Goal: Find specific page/section: Find specific page/section

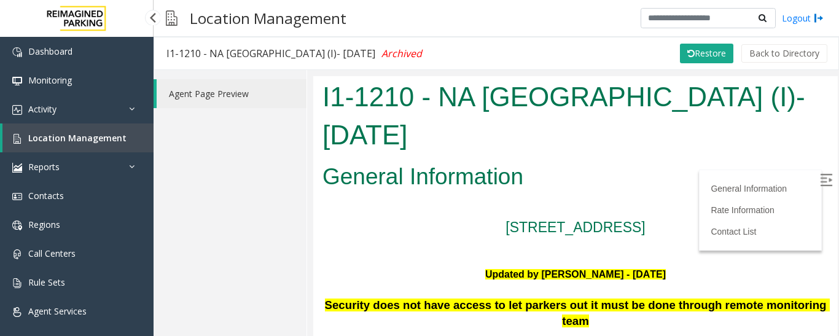
drag, startPoint x: 0, startPoint y: 0, endPoint x: 80, endPoint y: 130, distance: 152.8
click at [80, 130] on link "Location Management" at bounding box center [77, 137] width 151 height 29
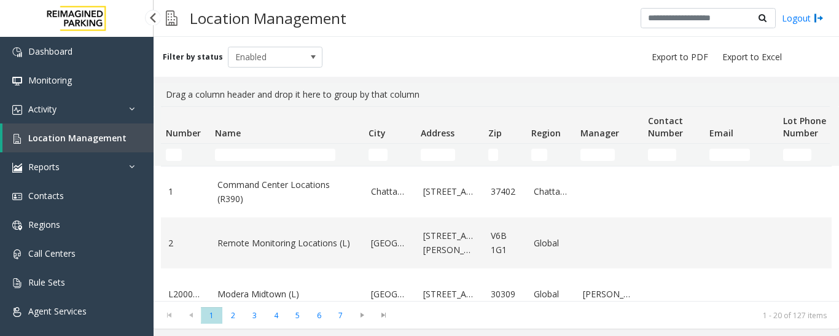
click at [88, 141] on span "Location Management" at bounding box center [77, 138] width 98 height 12
click at [131, 173] on link "Reports" at bounding box center [77, 166] width 154 height 29
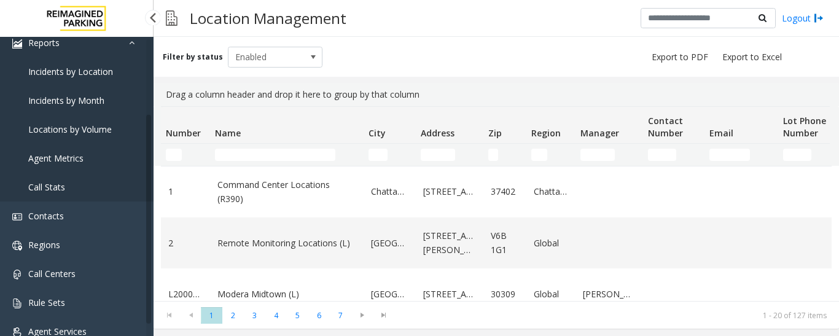
scroll to position [133, 0]
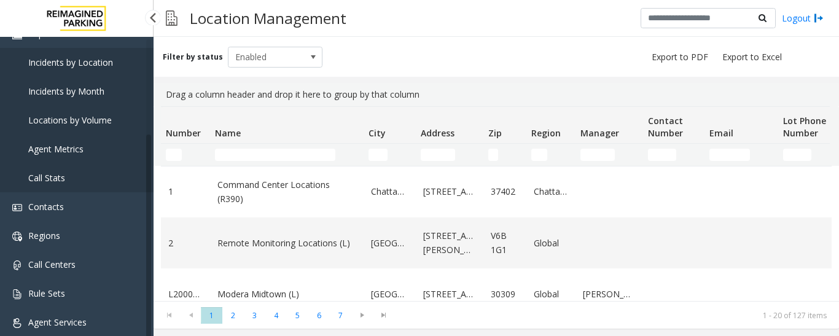
click at [104, 144] on link "Agent Metrics" at bounding box center [77, 149] width 154 height 29
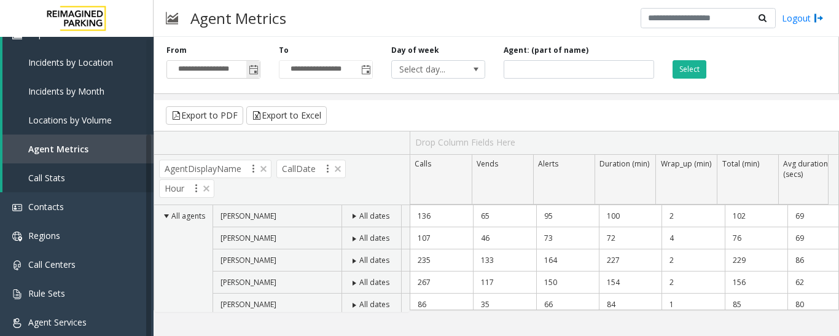
click at [254, 66] on span "Toggle popup" at bounding box center [254, 70] width 10 height 10
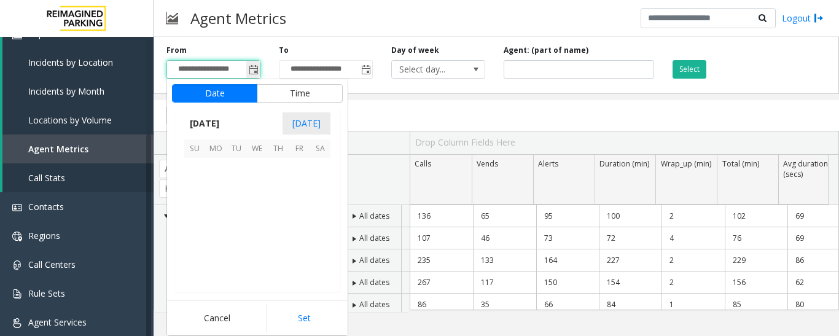
scroll to position [220508, 0]
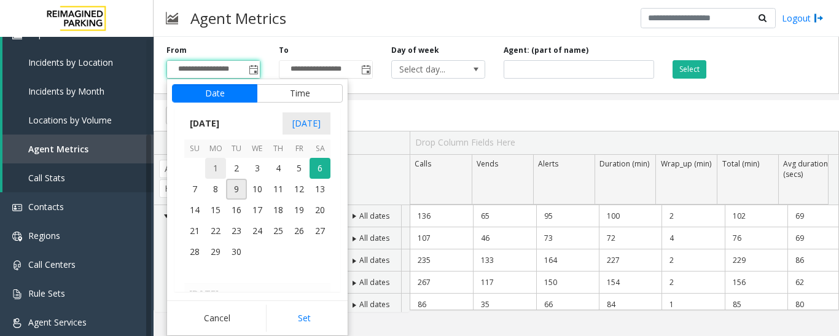
click at [214, 173] on span "1" at bounding box center [215, 168] width 21 height 21
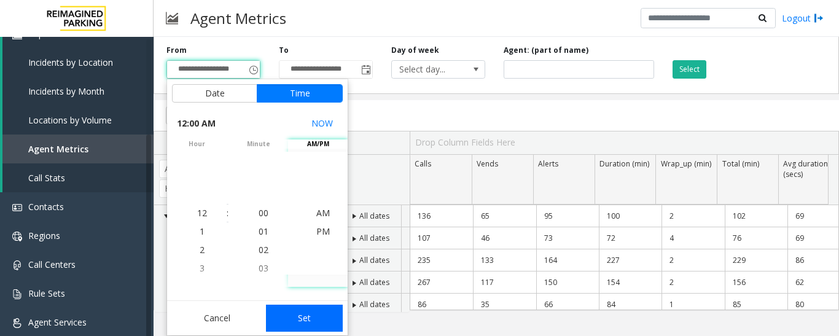
click at [327, 326] on button "Set" at bounding box center [304, 318] width 77 height 27
type input "**********"
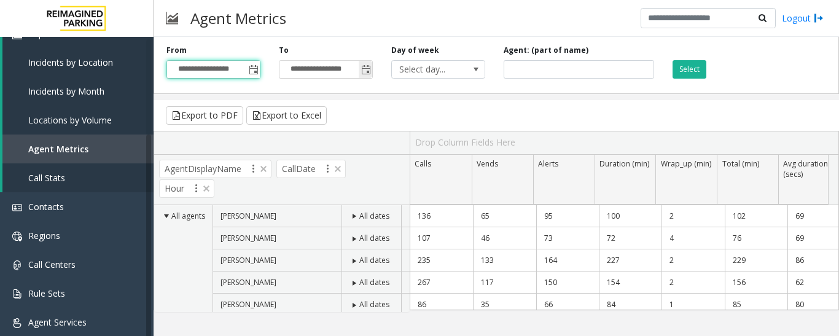
click at [366, 75] on span "Toggle popup" at bounding box center [366, 70] width 10 height 10
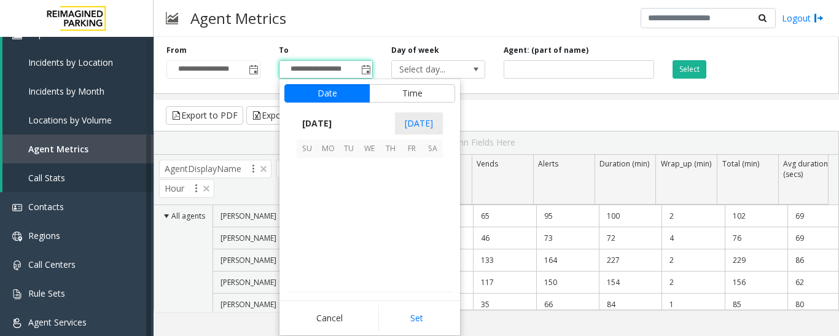
scroll to position [18, 0]
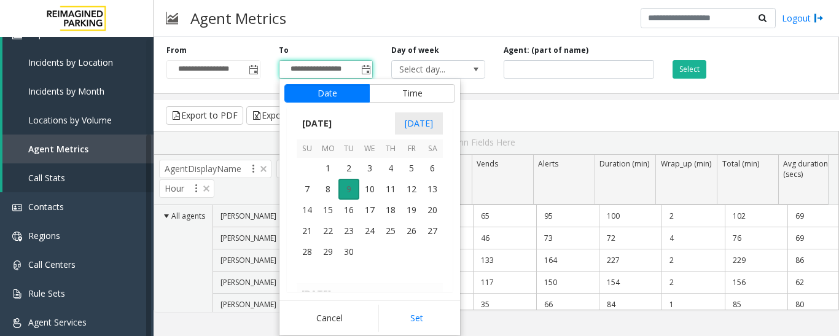
click at [351, 183] on span "9" at bounding box center [349, 189] width 21 height 21
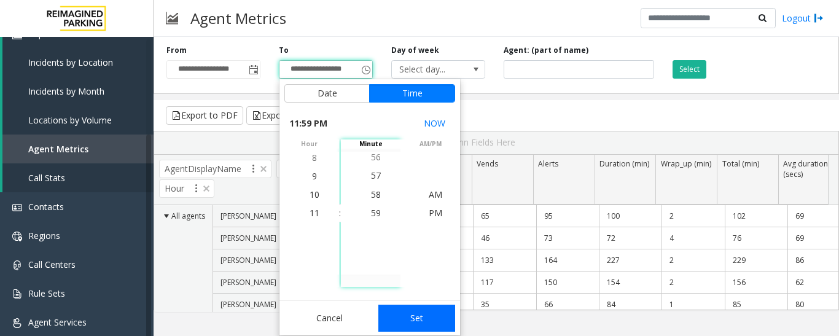
click at [409, 324] on button "Set" at bounding box center [416, 318] width 77 height 27
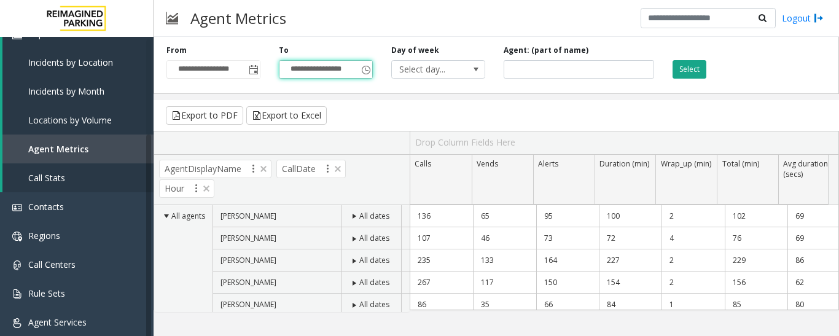
click at [687, 66] on button "Select" at bounding box center [690, 69] width 34 height 18
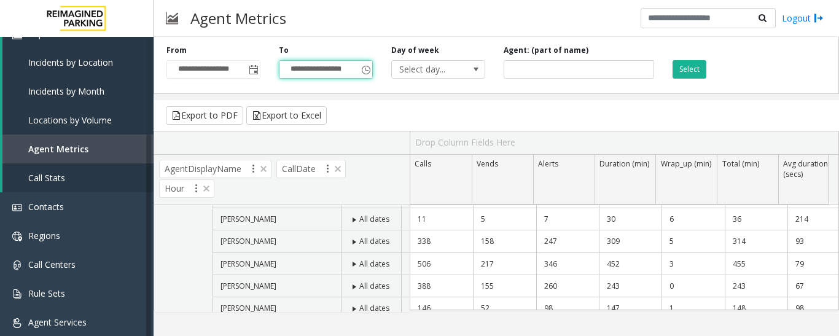
scroll to position [0, 0]
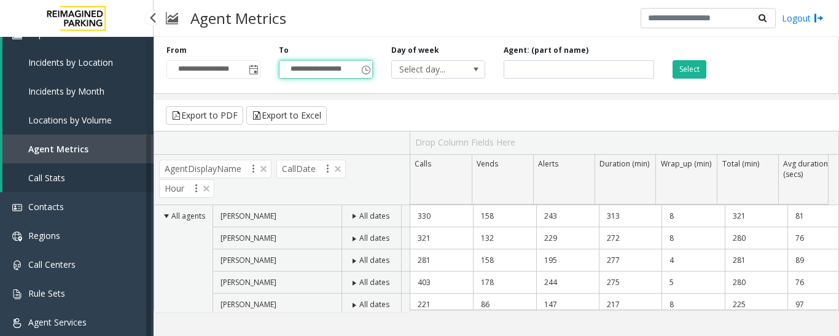
click at [106, 173] on link "Call Stats" at bounding box center [77, 177] width 151 height 29
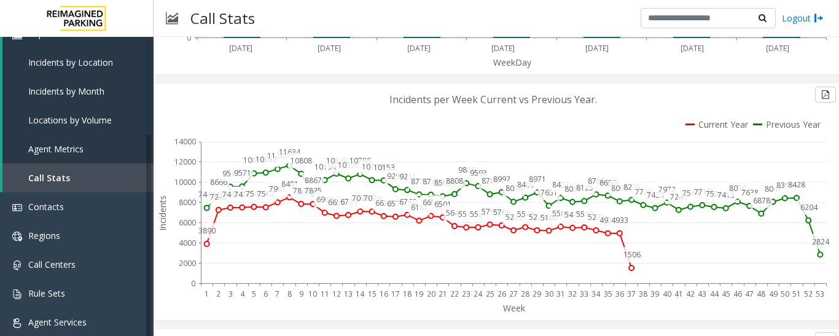
scroll to position [799, 0]
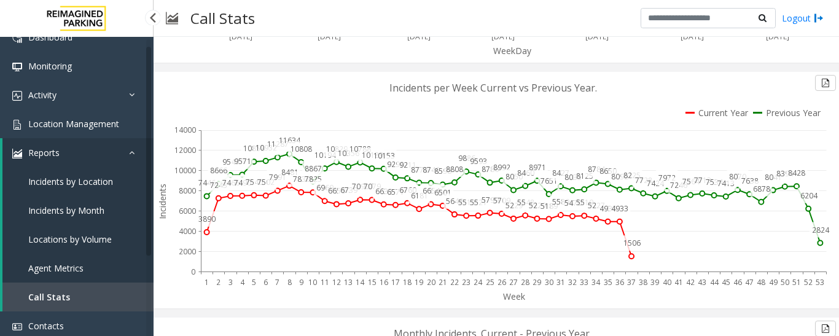
scroll to position [10, 0]
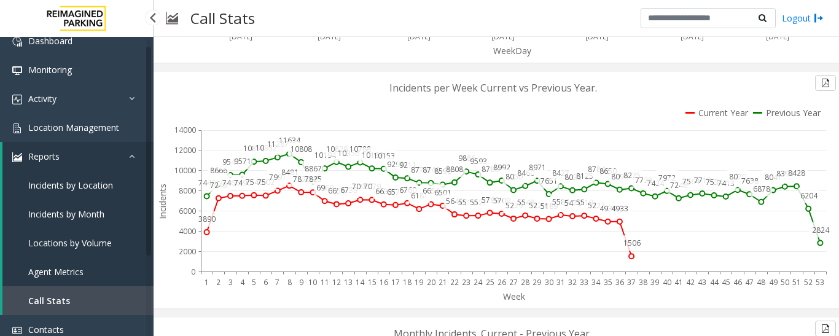
click at [112, 162] on link "Reports" at bounding box center [77, 156] width 151 height 29
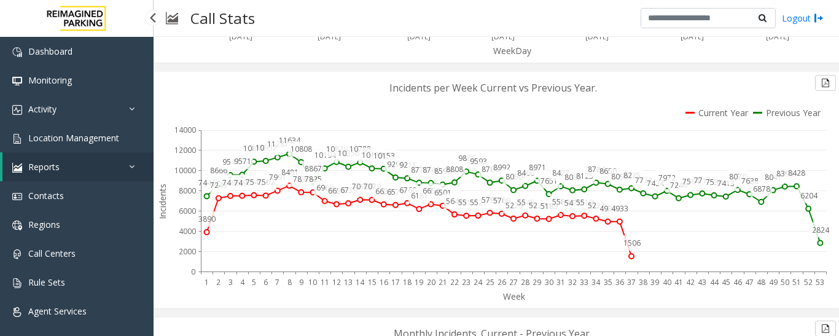
scroll to position [0, 0]
click at [77, 131] on link "Location Management" at bounding box center [77, 137] width 154 height 29
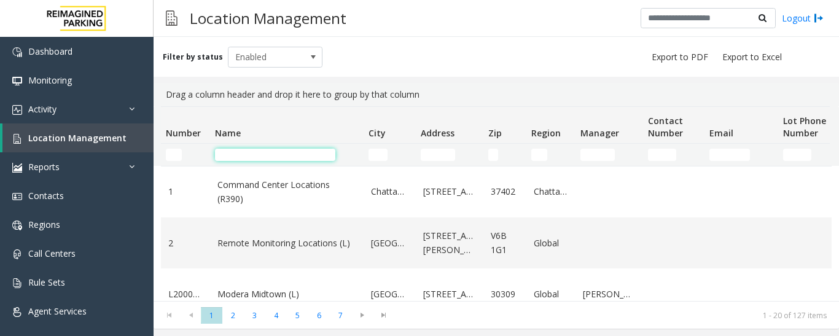
click at [262, 155] on input "Name Filter" at bounding box center [275, 155] width 120 height 12
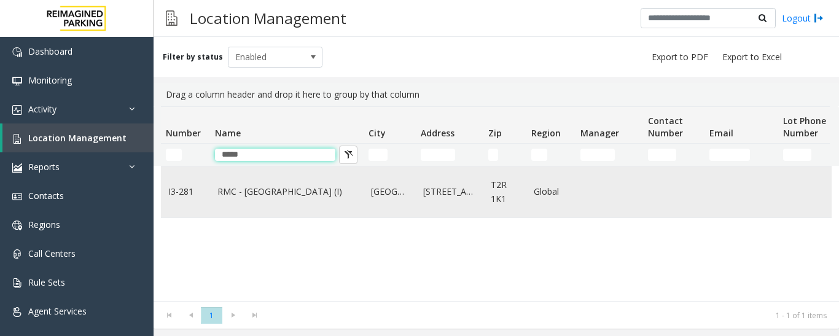
type input "*****"
click at [298, 197] on link "RMC - [GEOGRAPHIC_DATA] (I)" at bounding box center [286, 192] width 139 height 14
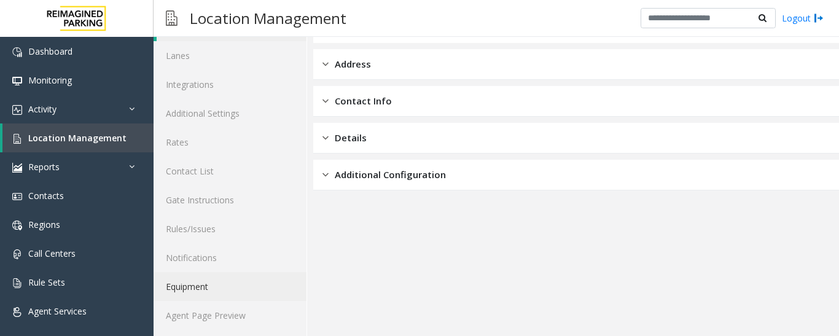
scroll to position [69, 0]
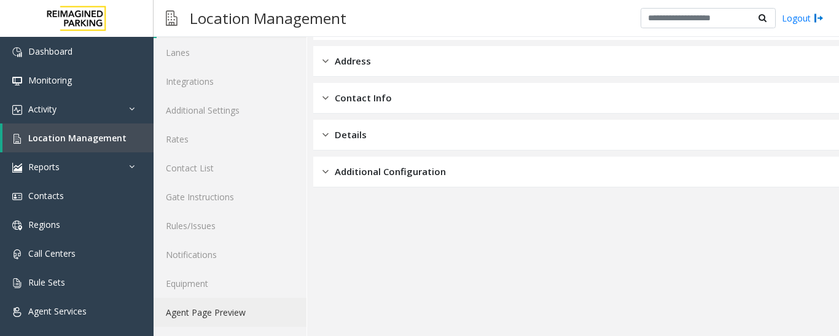
click at [227, 311] on link "Agent Page Preview" at bounding box center [230, 312] width 153 height 29
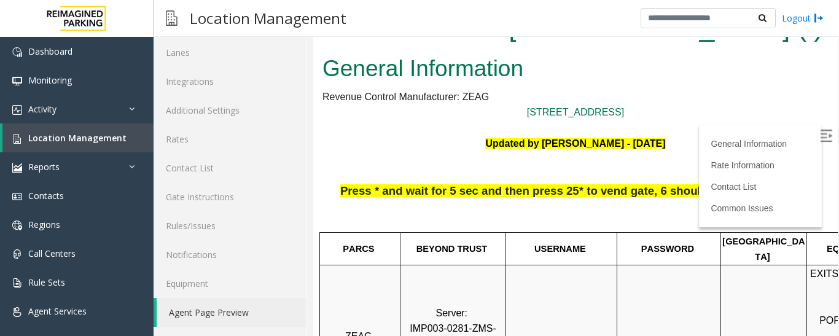
click at [809, 123] on p at bounding box center [576, 128] width 506 height 16
click at [820, 135] on img at bounding box center [826, 136] width 12 height 12
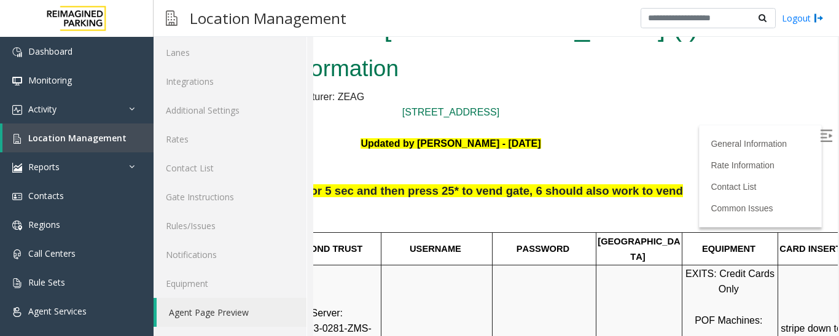
scroll to position [0, 173]
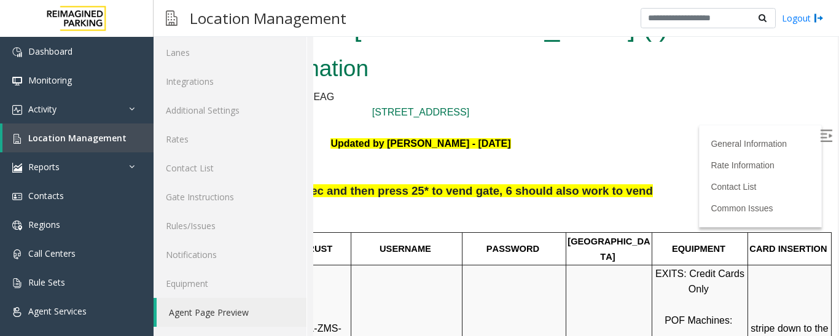
drag, startPoint x: 678, startPoint y: 332, endPoint x: 1146, endPoint y: 323, distance: 467.6
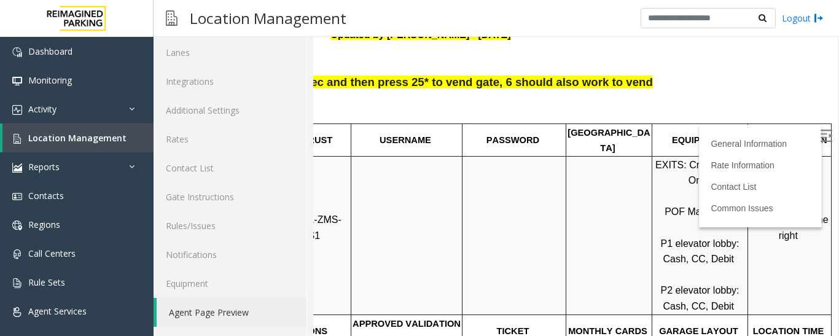
scroll to position [307, 173]
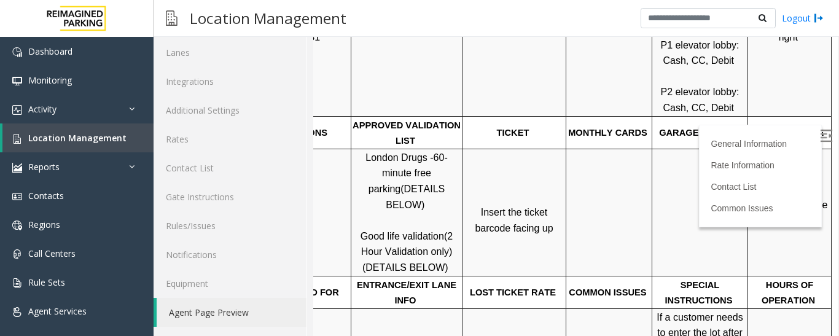
click at [777, 201] on span "Click Here for the local time" at bounding box center [791, 213] width 79 height 26
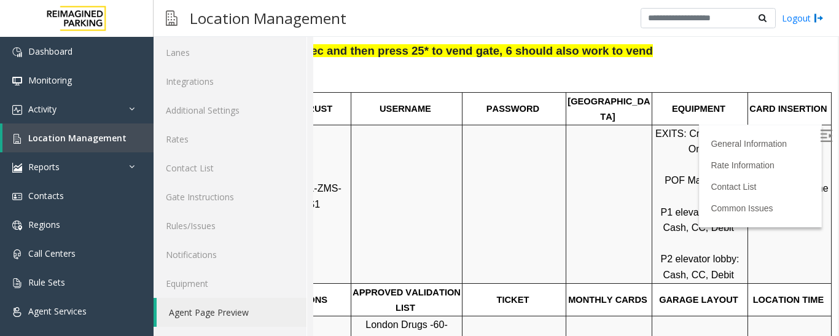
scroll to position [0, 173]
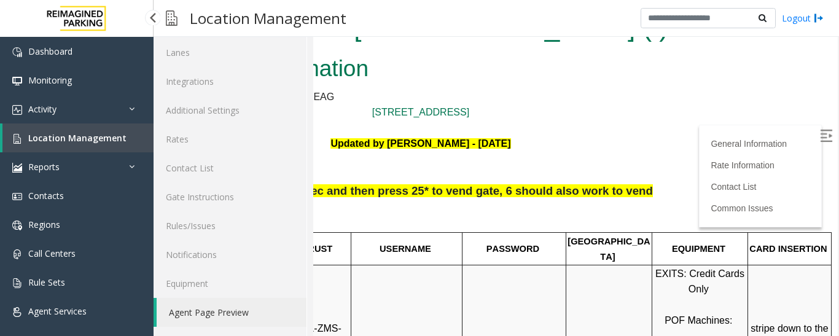
click at [95, 127] on link "Location Management" at bounding box center [77, 137] width 151 height 29
